Goal: Navigation & Orientation: Find specific page/section

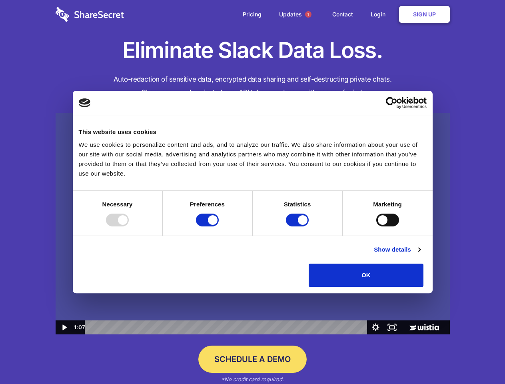
click at [252, 192] on img at bounding box center [253, 224] width 394 height 222
click at [129, 226] on div at bounding box center [117, 219] width 23 height 13
click at [219, 226] on input "Preferences" at bounding box center [207, 219] width 23 height 13
checkbox input "false"
click at [298, 226] on input "Statistics" at bounding box center [297, 219] width 23 height 13
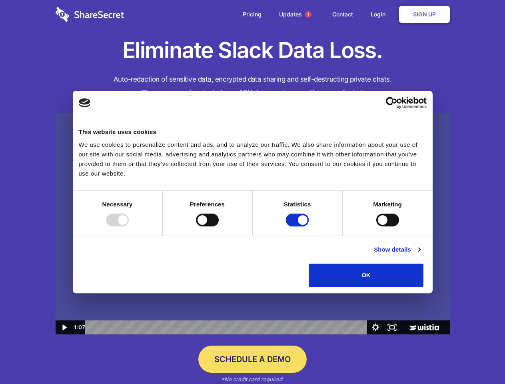
checkbox input "false"
click at [376, 226] on input "Marketing" at bounding box center [387, 219] width 23 height 13
checkbox input "true"
click at [420, 254] on link "Show details" at bounding box center [397, 250] width 46 height 10
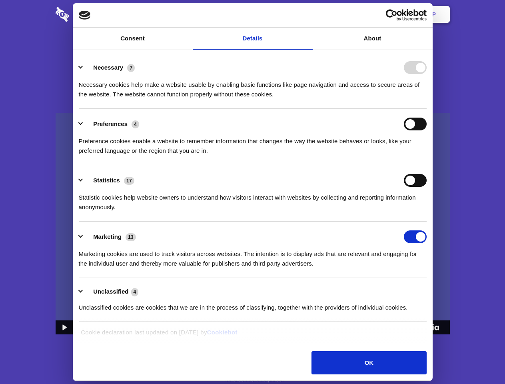
click at [426, 99] on div "Necessary cookies help make a website usable by enabling basic functions like p…" at bounding box center [253, 86] width 348 height 25
click at [308, 14] on span "1" at bounding box center [308, 14] width 6 height 6
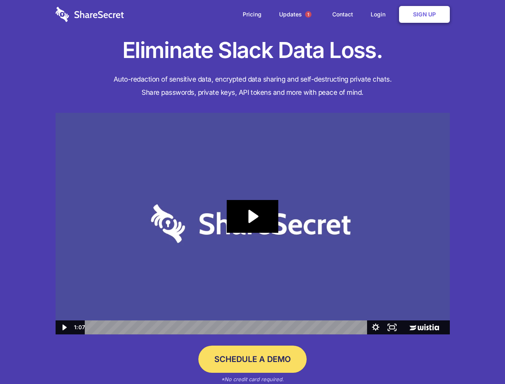
click at [253, 223] on icon "Play Video: Sharesecret Slack Extension" at bounding box center [252, 216] width 51 height 33
